Goal: Complete application form: Complete application form

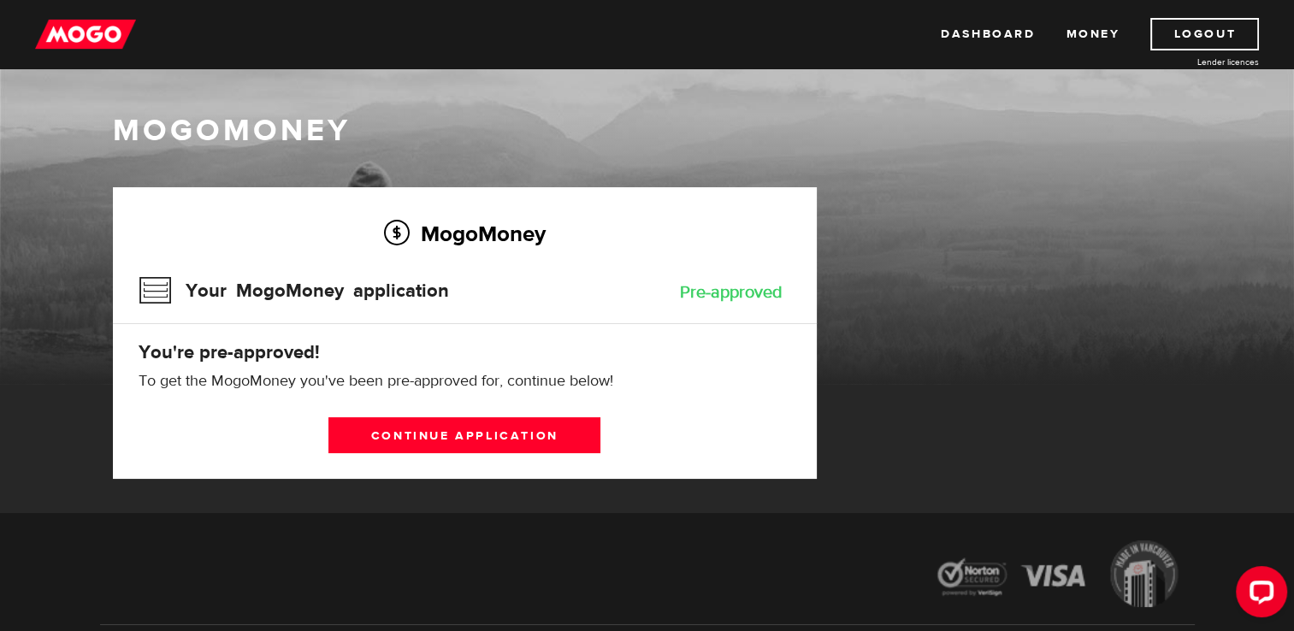
click at [578, 458] on div "MogoMoney Your MogoMoney application Pre-approved You're pre-approved! To get t…" at bounding box center [465, 333] width 704 height 292
click at [569, 431] on link "Continue application" at bounding box center [464, 435] width 272 height 36
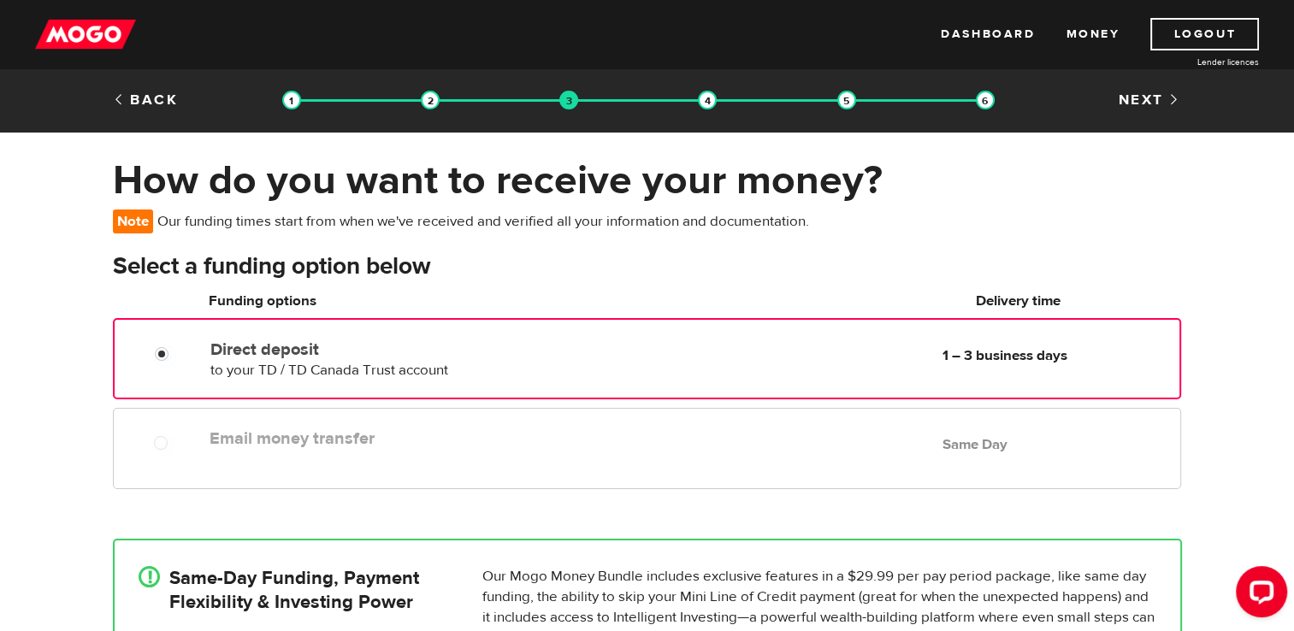
click at [565, 446] on label "Email money transfer" at bounding box center [405, 438] width 393 height 21
click at [1138, 375] on div "Direct deposit to your TD / TD Canada Trust account Delivery in 1 – 3 business …" at bounding box center [691, 357] width 975 height 48
